Goal: Task Accomplishment & Management: Complete application form

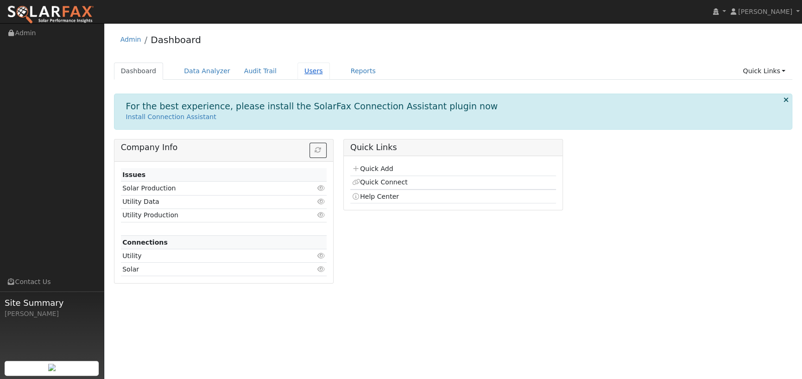
click at [299, 70] on link "Users" at bounding box center [314, 71] width 32 height 17
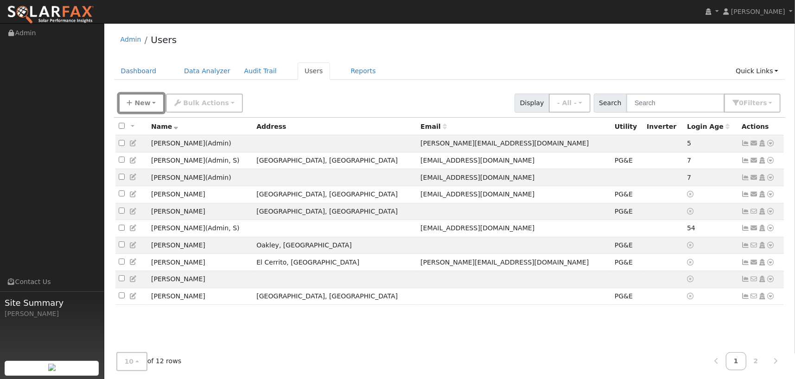
click at [140, 99] on span "New" at bounding box center [142, 102] width 16 height 7
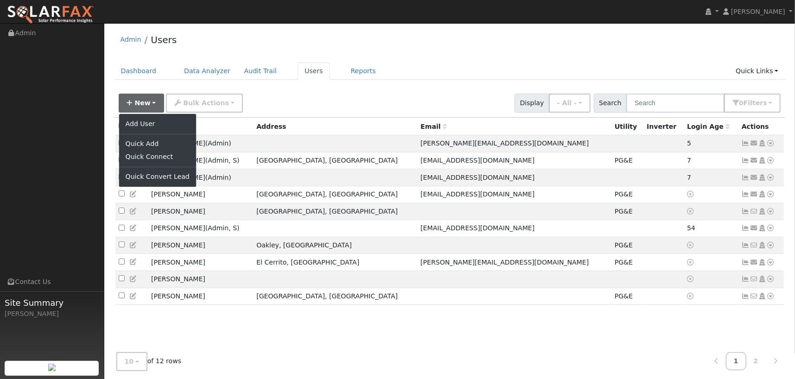
click at [143, 116] on ul "Add User Quick Add Quick Connect Quick Convert Lead" at bounding box center [158, 151] width 78 height 74
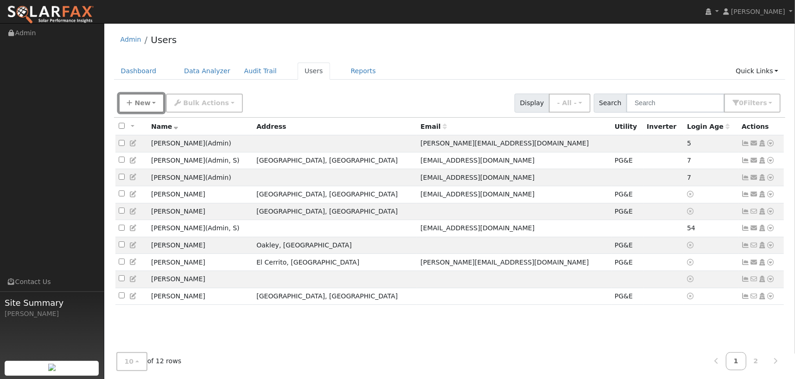
click at [144, 106] on span "New" at bounding box center [142, 102] width 16 height 7
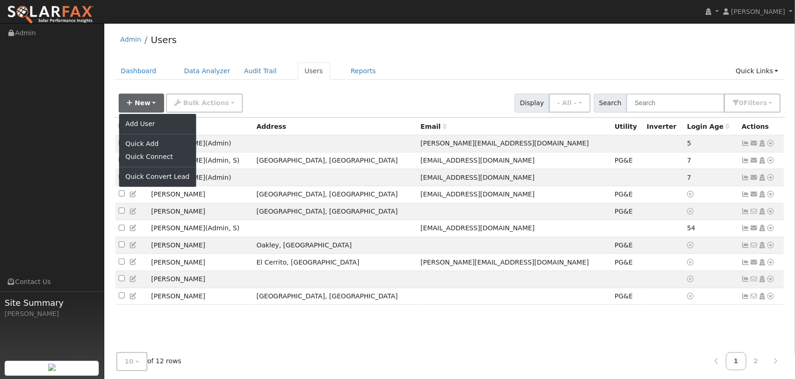
click at [364, 91] on div "New Add User Quick Add Quick Connect Quick Convert Lead Bulk Actions Send Email…" at bounding box center [449, 101] width 665 height 22
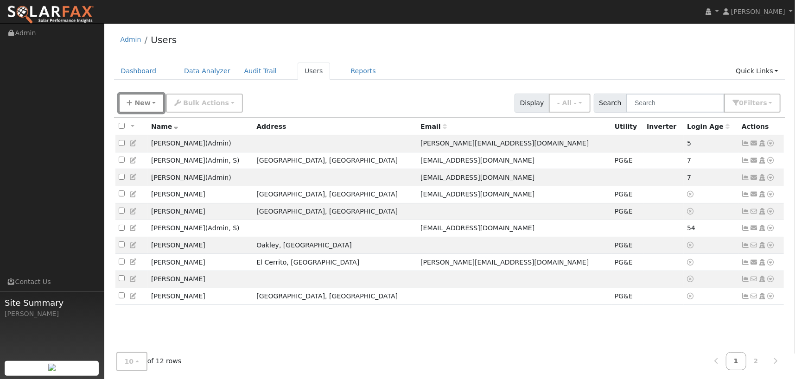
click at [137, 101] on span "New" at bounding box center [142, 102] width 16 height 7
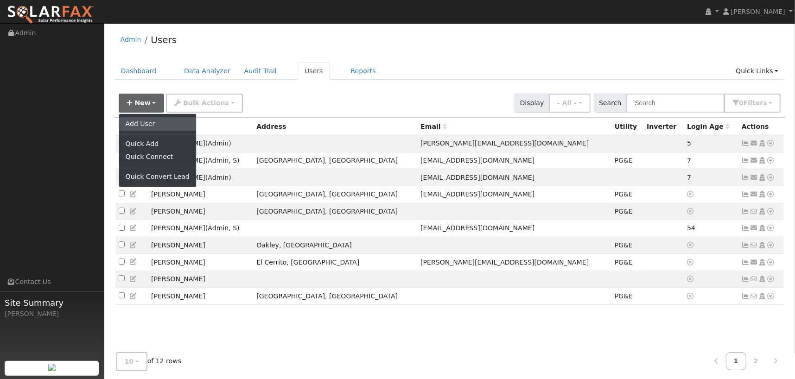
click at [132, 125] on link "Add User" at bounding box center [157, 123] width 77 height 13
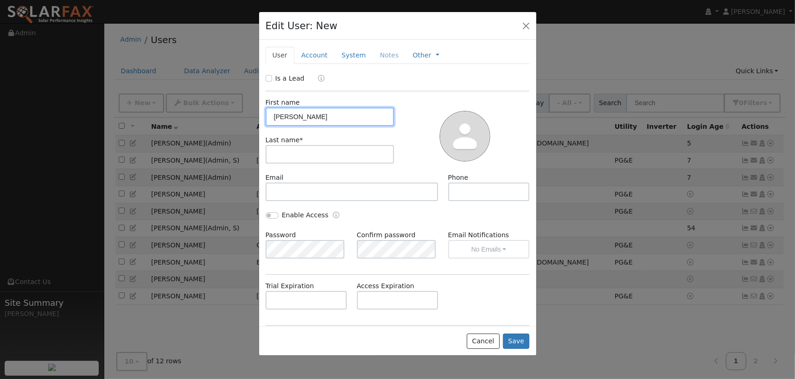
type input "Anne"
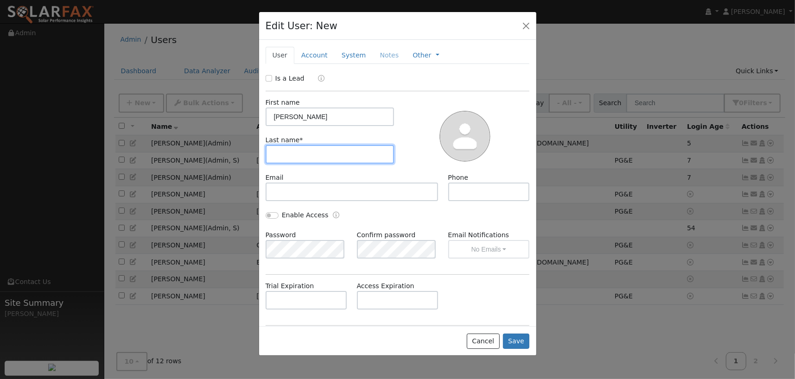
click at [355, 149] on input "text" at bounding box center [330, 154] width 129 height 19
type input "Simpson"
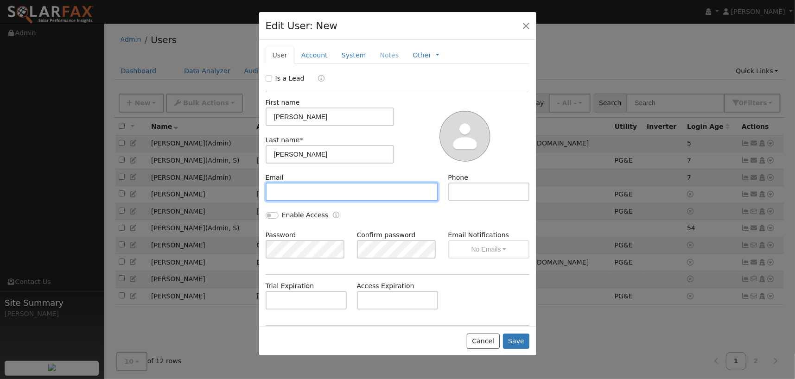
click at [309, 192] on input "text" at bounding box center [352, 192] width 173 height 19
paste input "annesimpsonusa@gmail.com"
type input "annesimpsonusa@gmail.com"
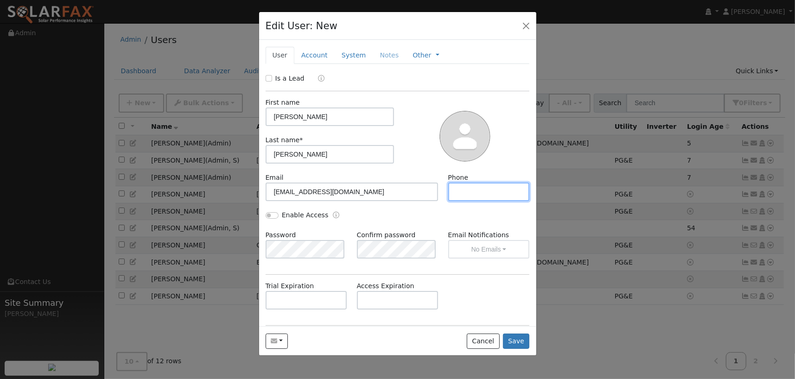
click at [465, 193] on input "text" at bounding box center [489, 192] width 82 height 19
paste input "9165418400"
type input "9165418400"
click at [512, 344] on button "Save" at bounding box center [516, 342] width 27 height 16
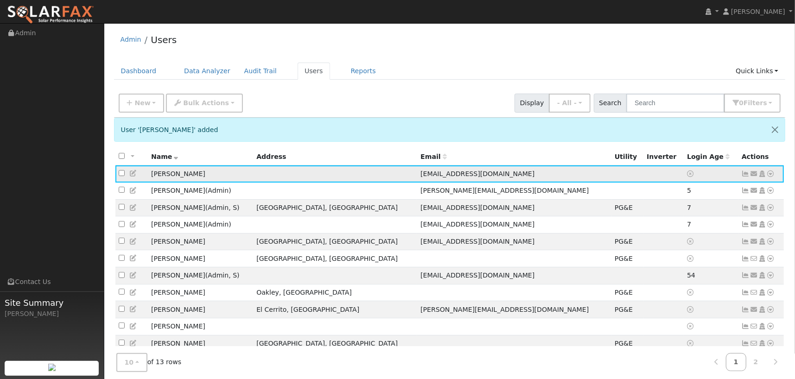
click at [772, 176] on icon at bounding box center [771, 174] width 8 height 6
click at [686, 242] on link "Utility" at bounding box center [674, 244] width 64 height 13
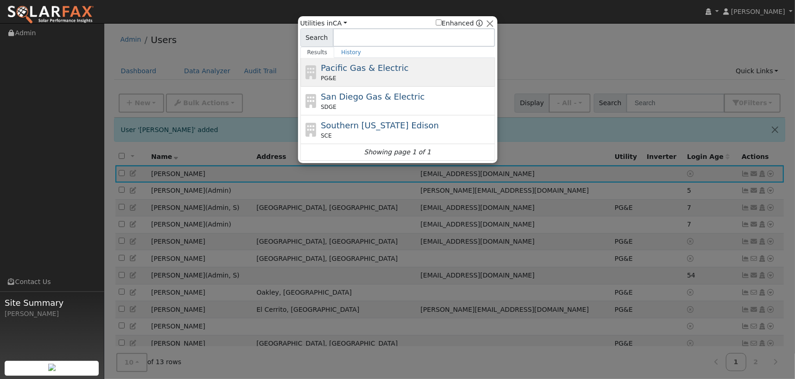
click at [365, 71] on span "Pacific Gas & Electric" at bounding box center [365, 68] width 88 height 10
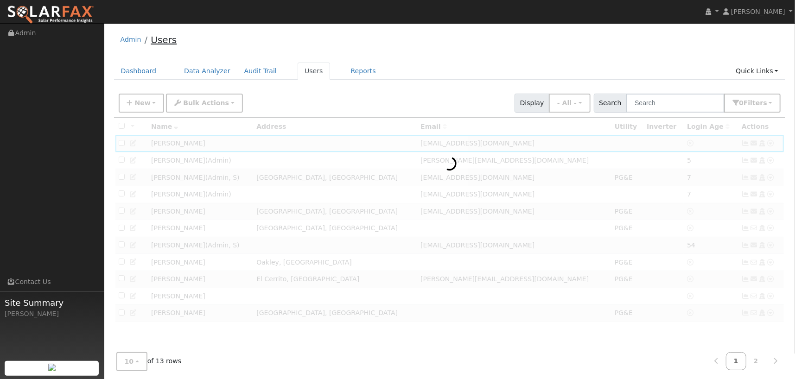
click at [152, 35] on link "Users" at bounding box center [164, 39] width 26 height 11
